Goal: Information Seeking & Learning: Learn about a topic

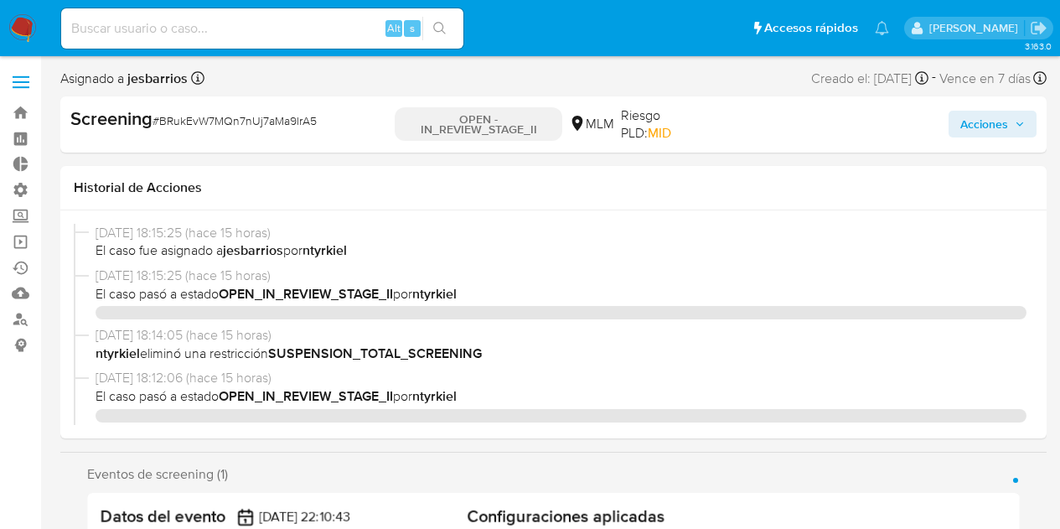
select select "10"
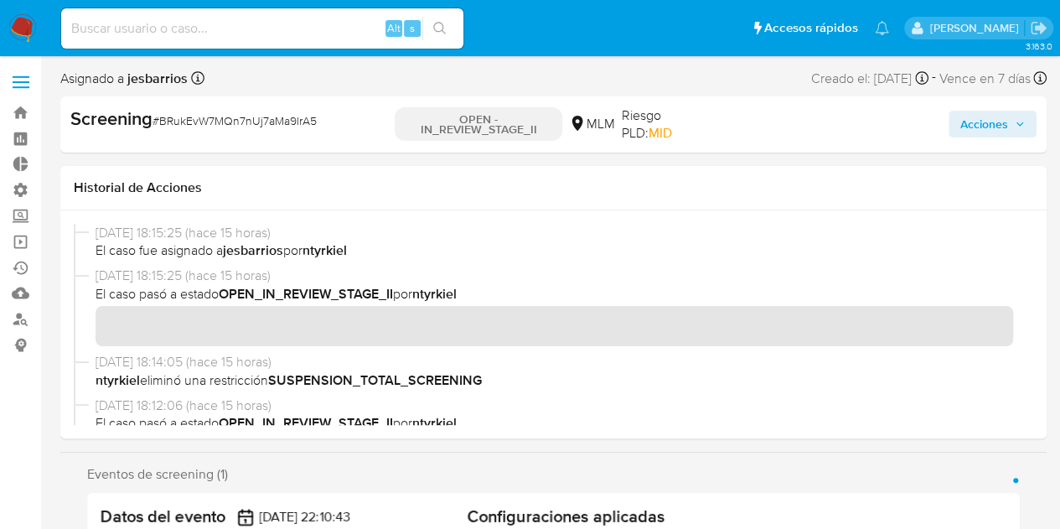
scroll to position [559, 0]
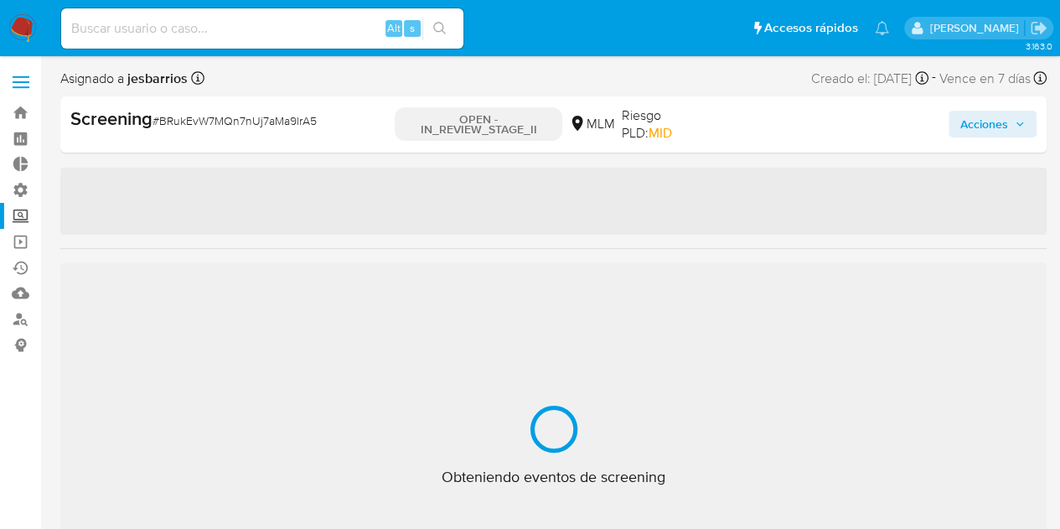
select select "10"
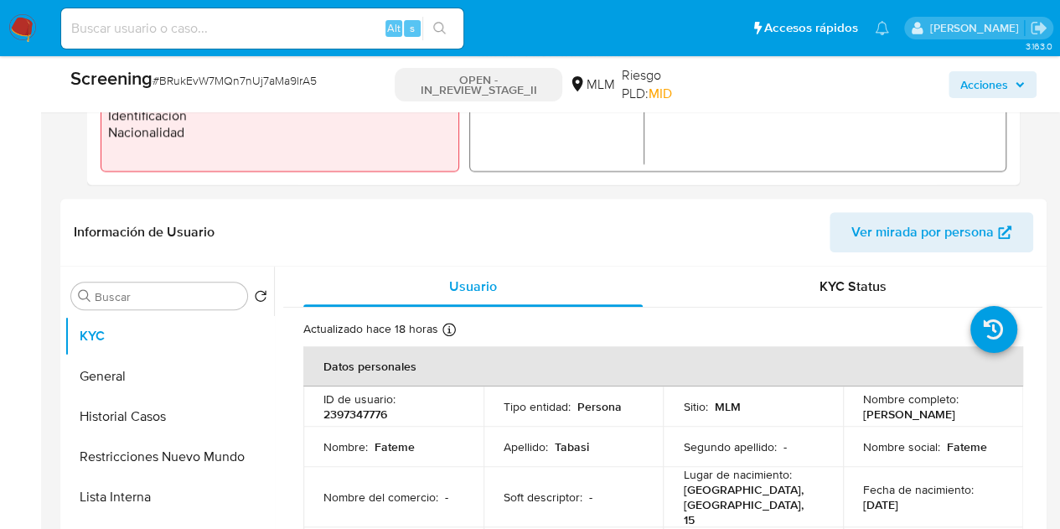
scroll to position [670, 0]
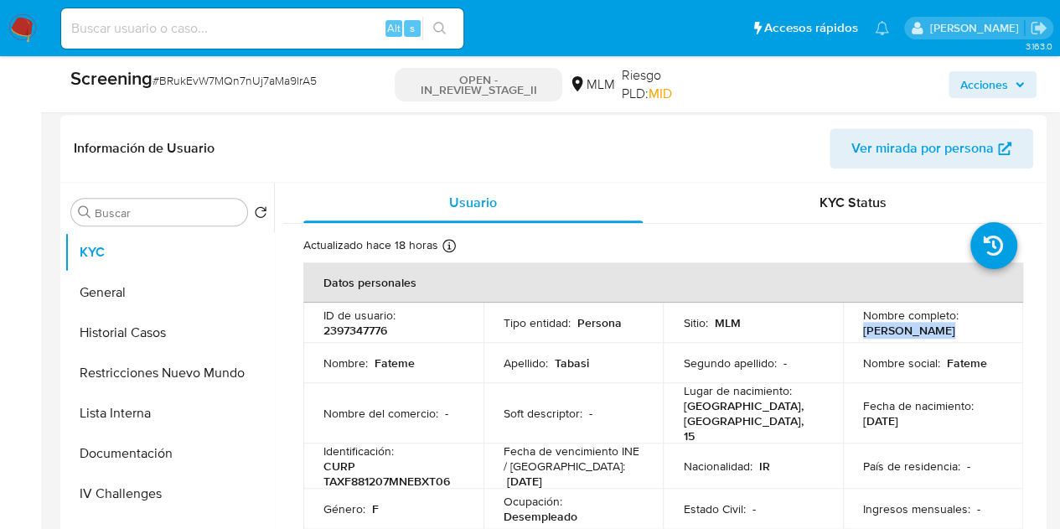
drag, startPoint x: 940, startPoint y: 331, endPoint x: 859, endPoint y: 333, distance: 80.4
click at [863, 333] on div "Nombre completo : [PERSON_NAME]" at bounding box center [933, 322] width 140 height 30
copy p "[PERSON_NAME]"
click at [163, 493] on button "IV Challenges" at bounding box center [162, 493] width 196 height 40
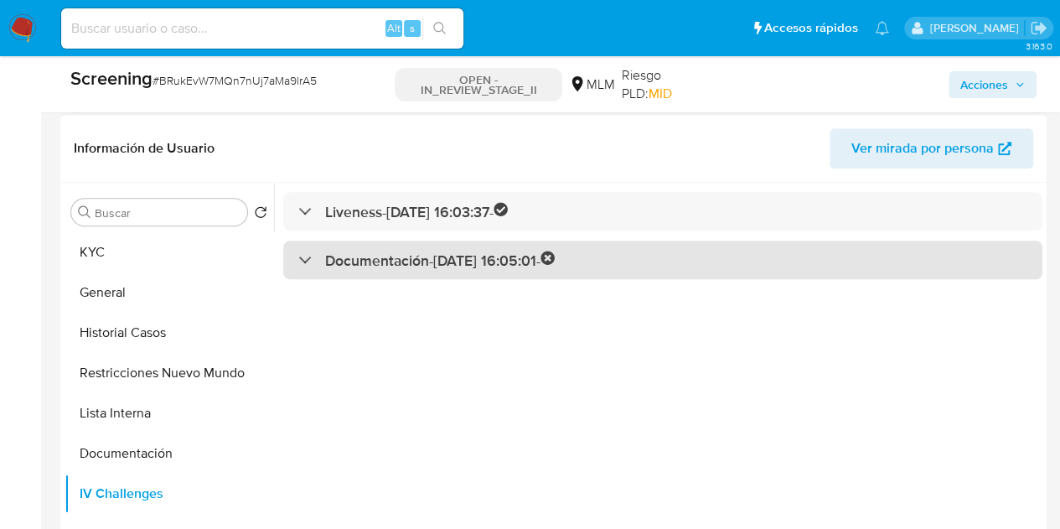
click at [437, 267] on h3 "Documentación - [DATE] 16:05:01 -" at bounding box center [440, 259] width 230 height 19
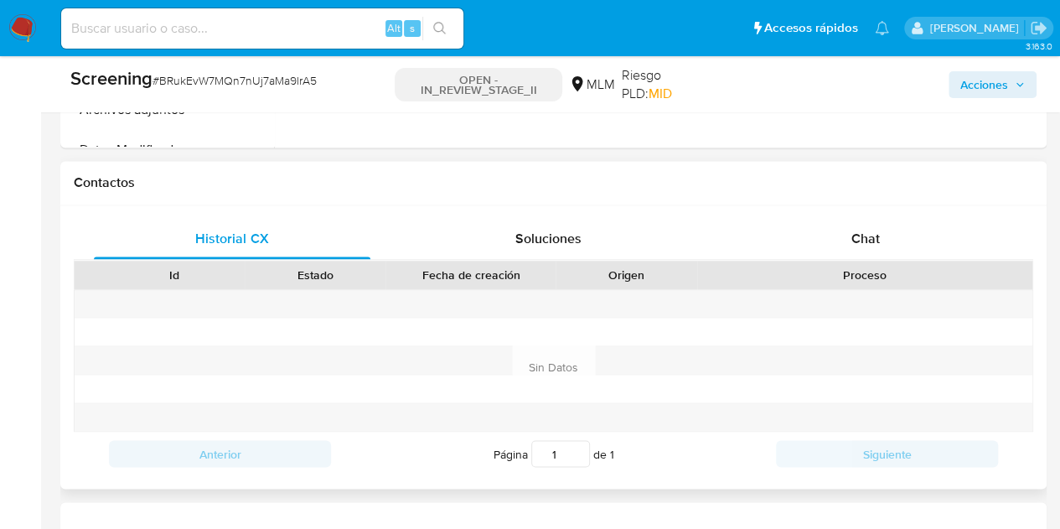
scroll to position [1089, 0]
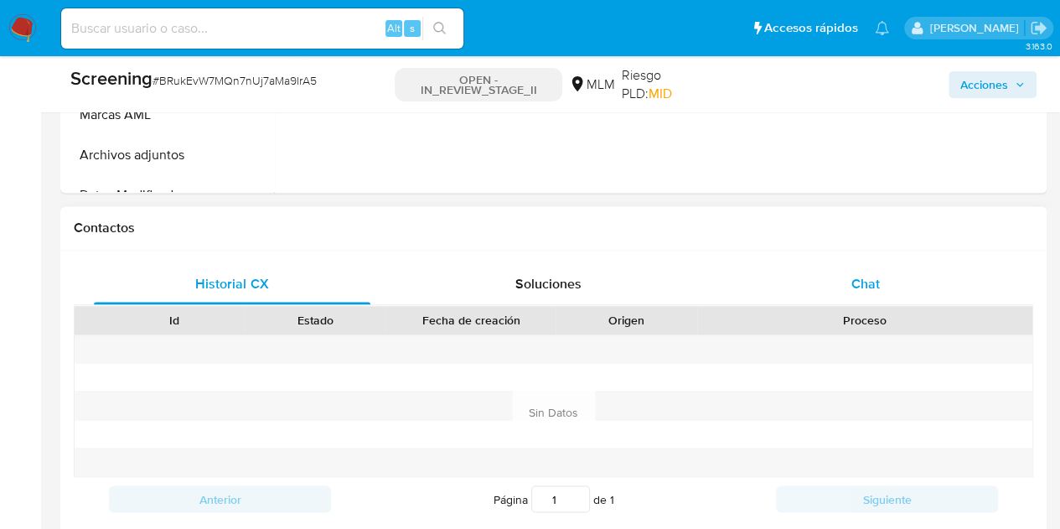
click at [864, 283] on span "Chat" at bounding box center [865, 283] width 28 height 19
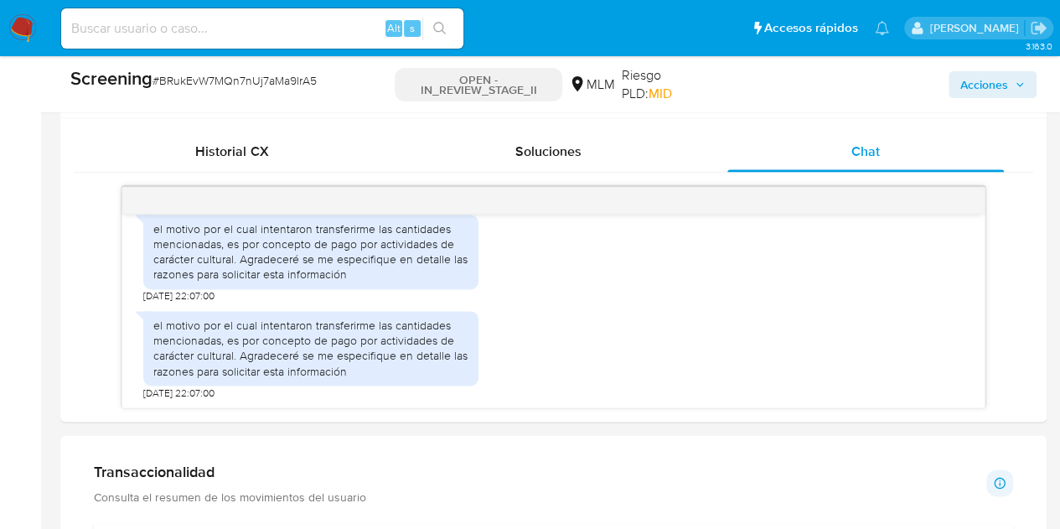
scroll to position [1173, 0]
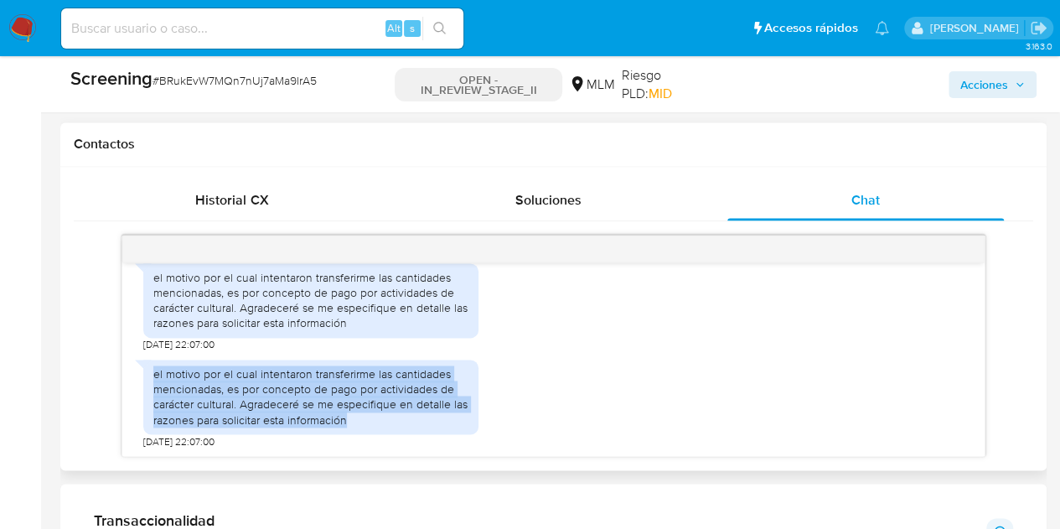
drag, startPoint x: 349, startPoint y: 418, endPoint x: 149, endPoint y: 373, distance: 205.2
click at [149, 373] on div "el motivo por el cual intentaron transferirme las cantidades mencionadas, es po…" at bounding box center [310, 396] width 335 height 75
copy div "el motivo por el cual intentaron transferirme las cantidades mencionadas, es po…"
click at [261, 402] on div "el motivo por el cual intentaron transferirme las cantidades mencionadas, es po…" at bounding box center [310, 396] width 315 height 61
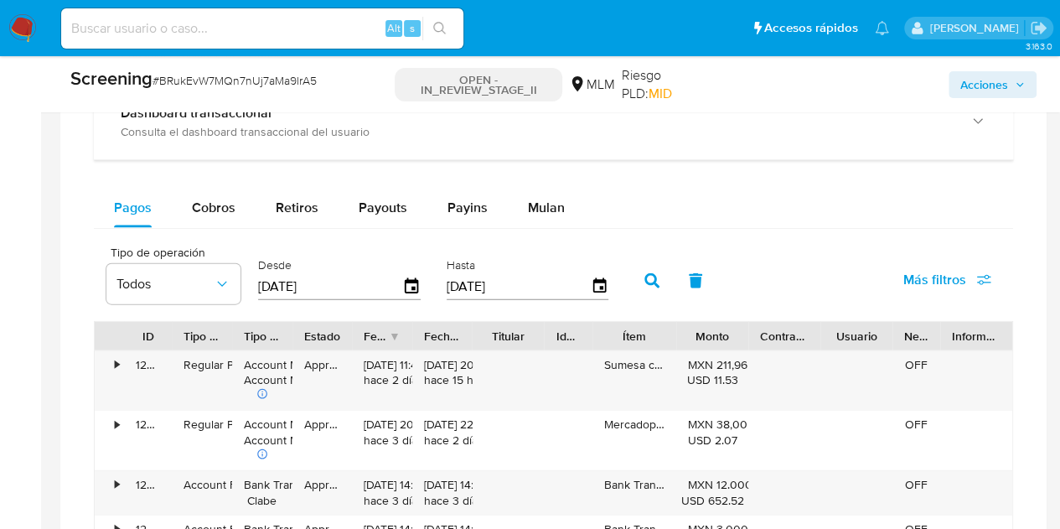
scroll to position [1675, 0]
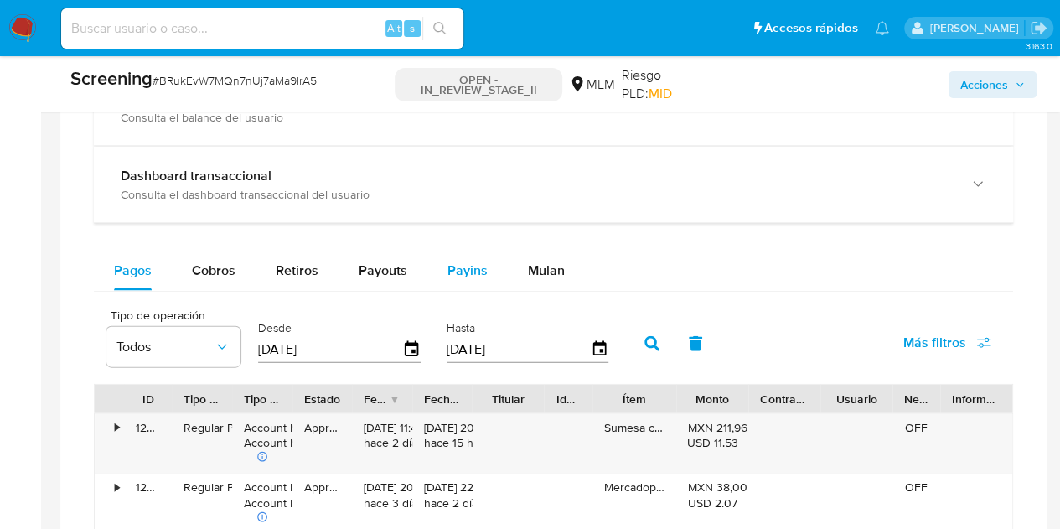
click at [432, 272] on button "Payins" at bounding box center [467, 270] width 80 height 40
select select "10"
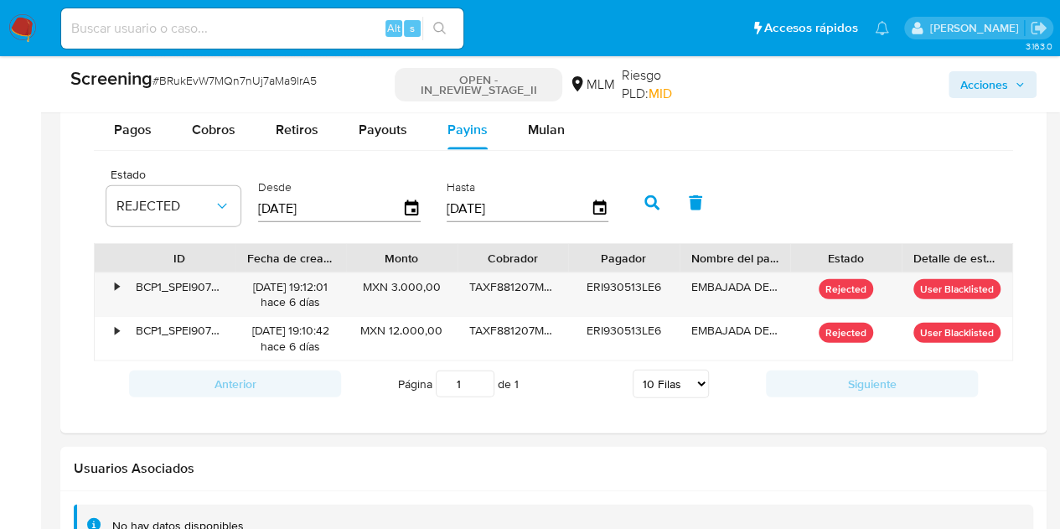
scroll to position [1843, 0]
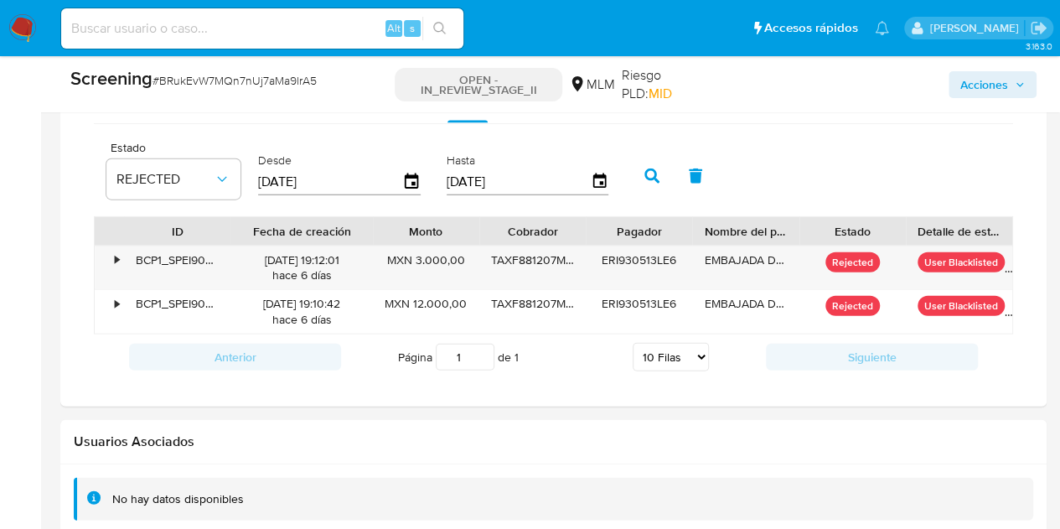
drag, startPoint x: 353, startPoint y: 237, endPoint x: 384, endPoint y: 239, distance: 31.0
click at [384, 239] on div at bounding box center [373, 231] width 30 height 28
click at [115, 263] on div "•" at bounding box center [117, 260] width 4 height 16
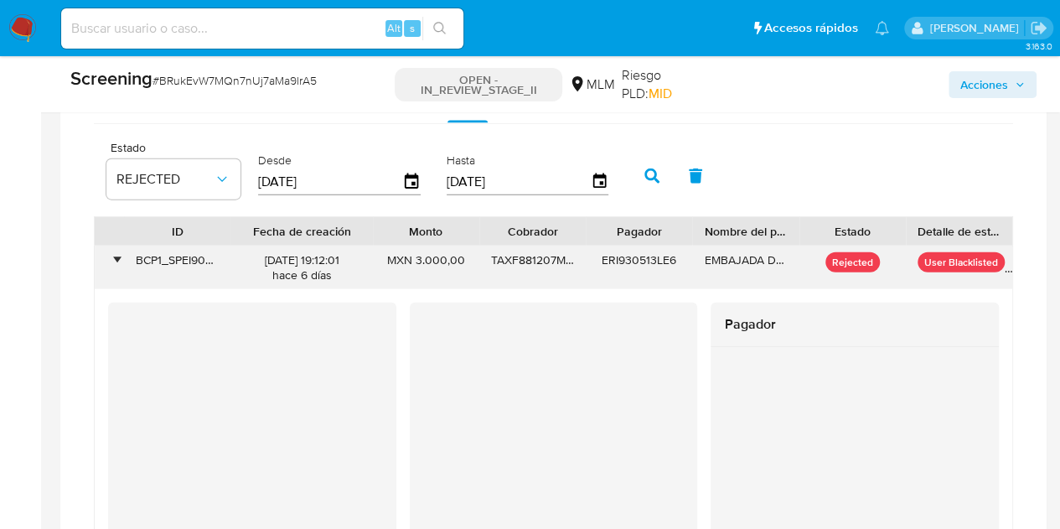
click at [115, 263] on div "•" at bounding box center [117, 260] width 4 height 16
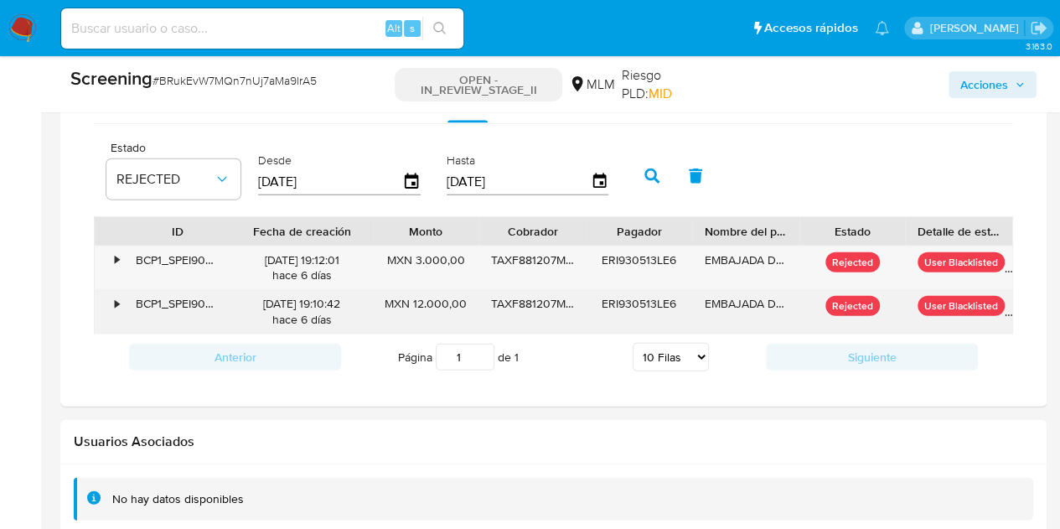
click at [113, 304] on div "•" at bounding box center [109, 312] width 29 height 44
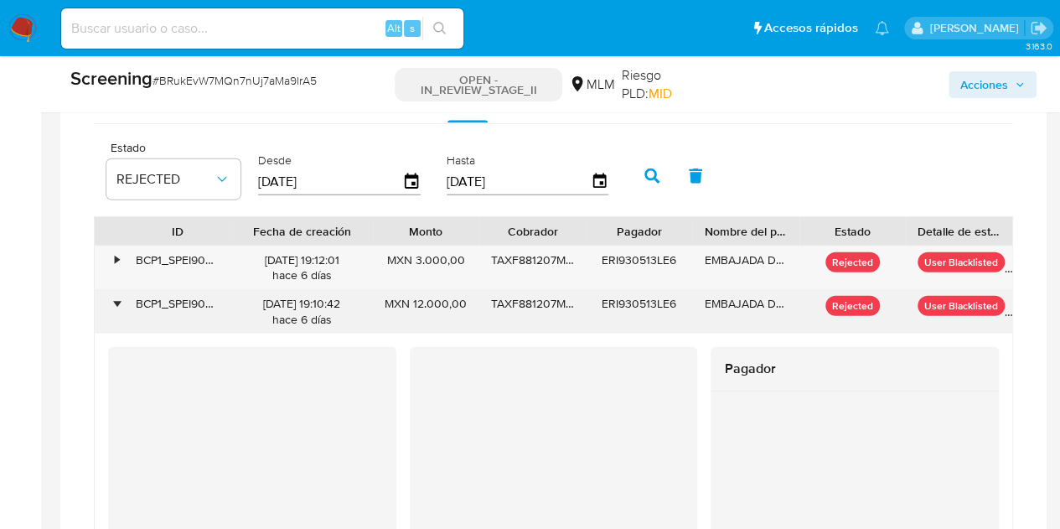
scroll to position [1926, 0]
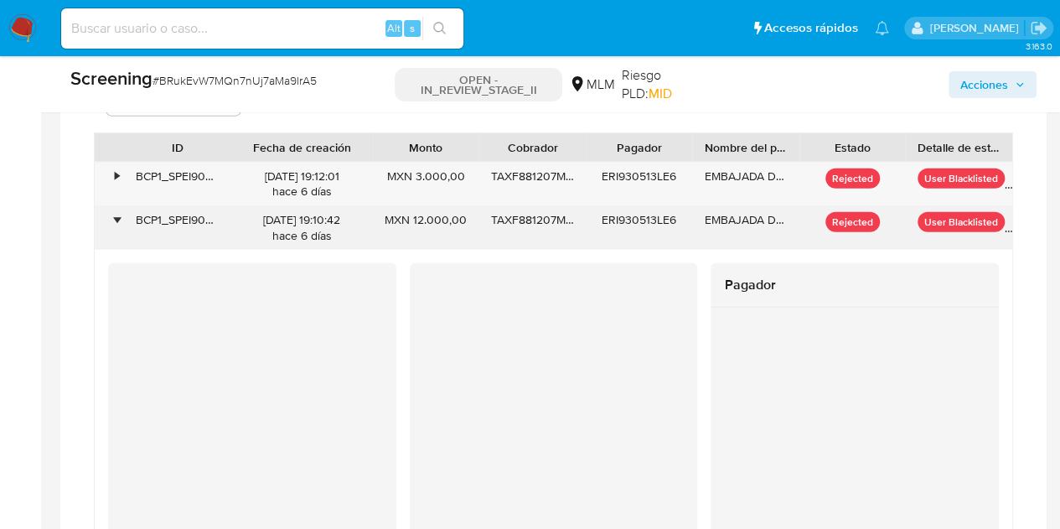
click at [111, 222] on div "•" at bounding box center [109, 228] width 29 height 44
